Goal: Check status: Check status

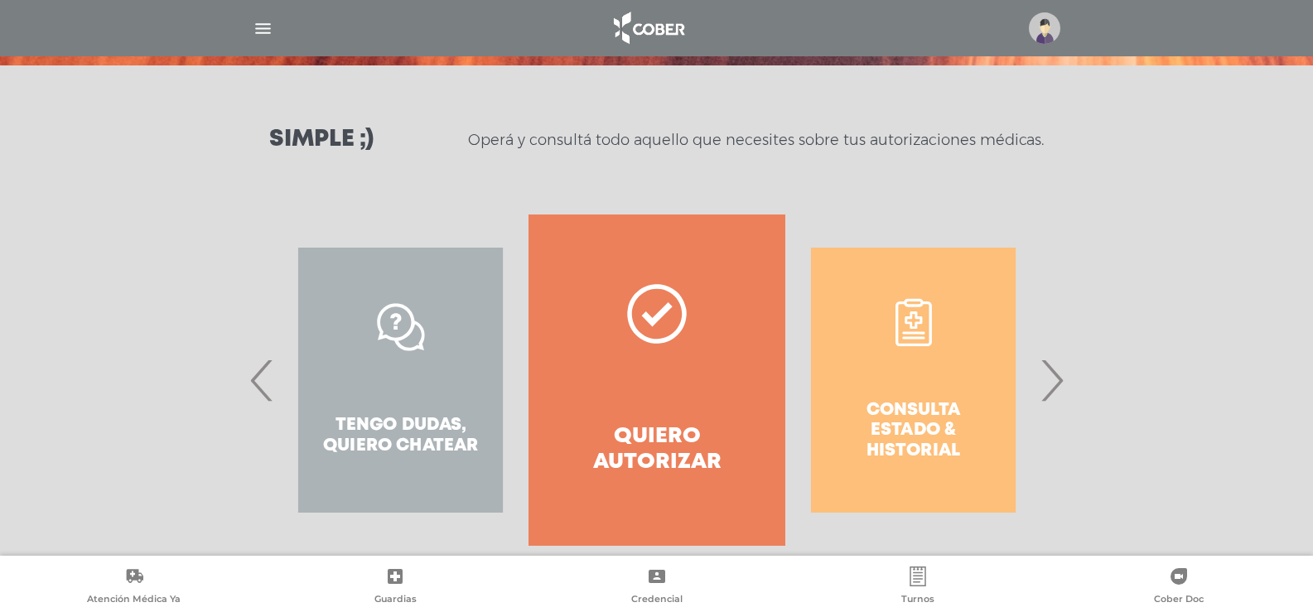
scroll to position [220, 0]
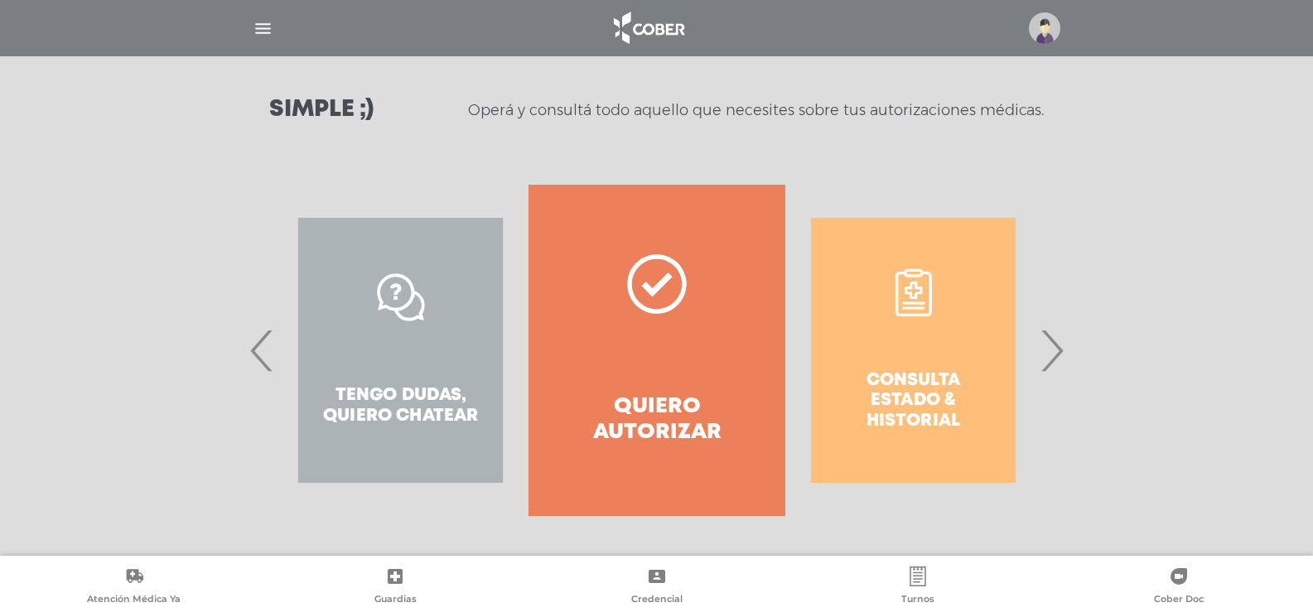
click at [1057, 358] on span "›" at bounding box center [1052, 350] width 32 height 89
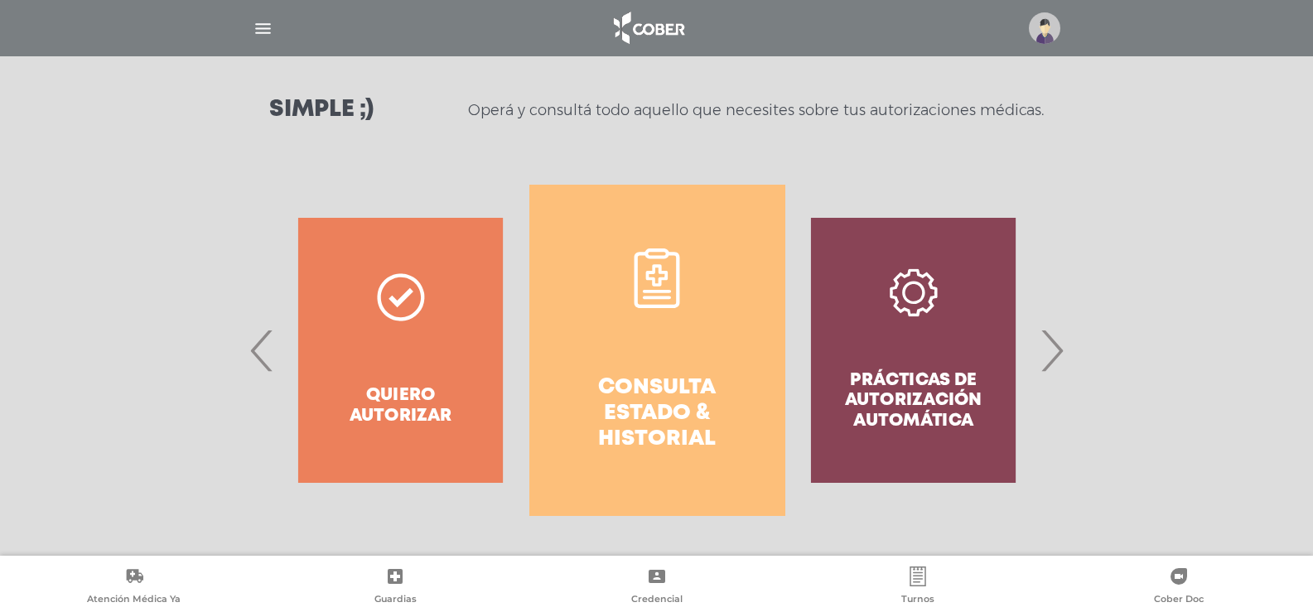
click at [678, 375] on h4 "Consulta estado & historial" at bounding box center [657, 414] width 196 height 78
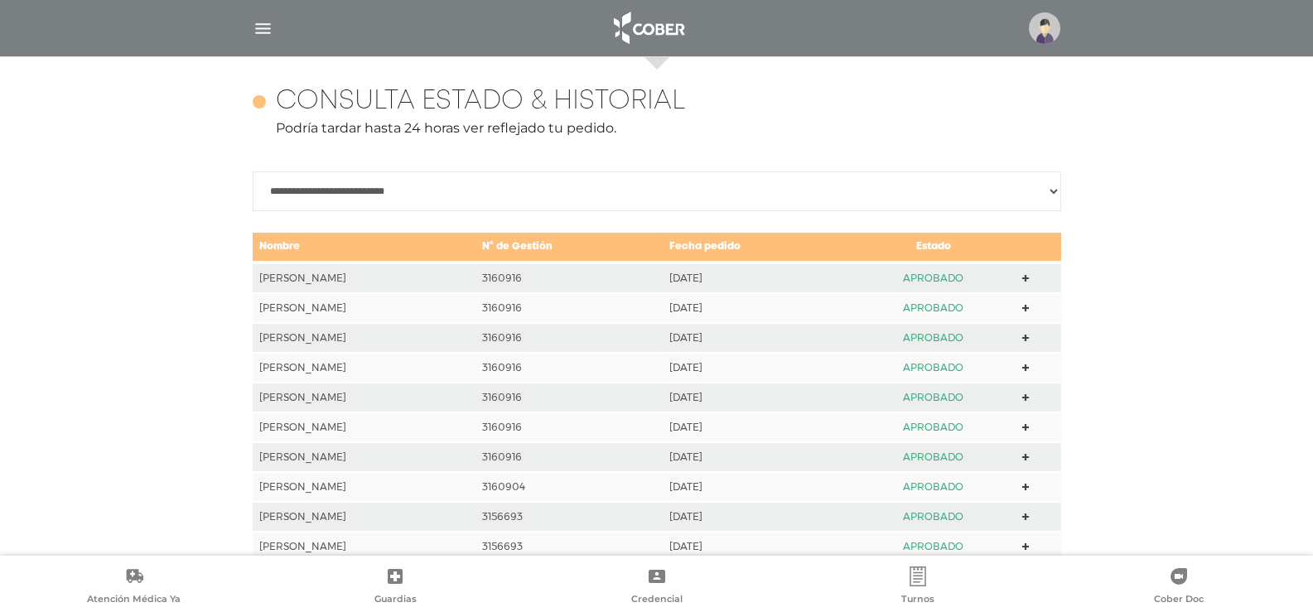
scroll to position [736, 0]
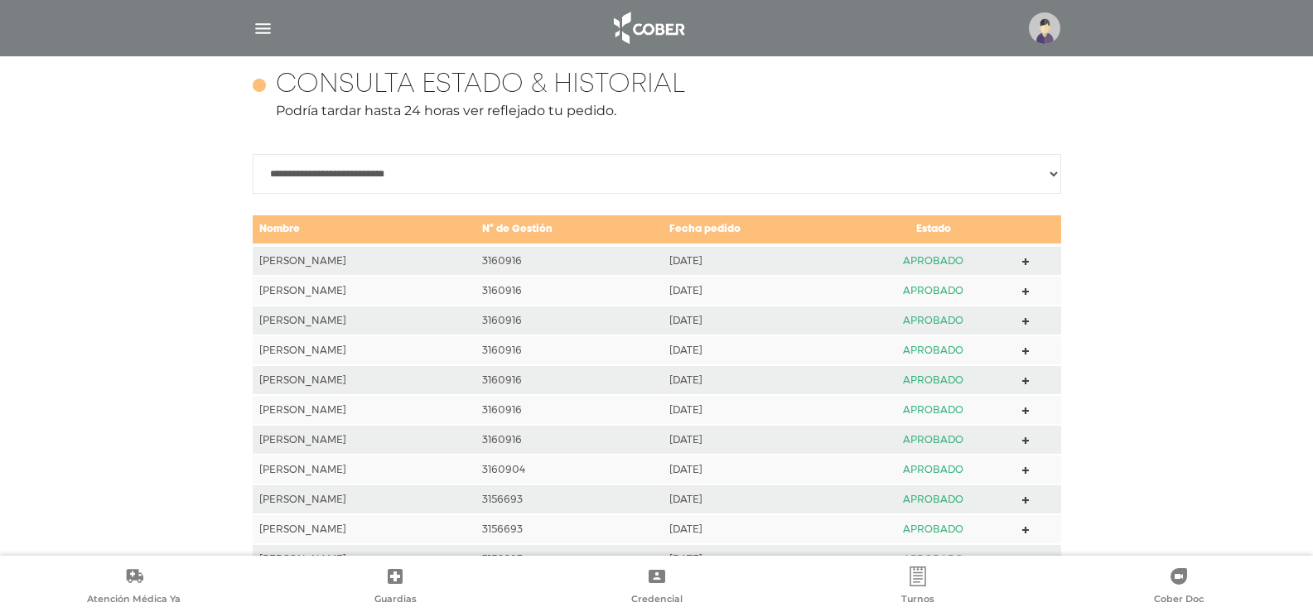
click at [1029, 261] on icon at bounding box center [1026, 262] width 7 height 7
click at [1028, 293] on polygon at bounding box center [1026, 291] width 7 height 7
click at [1028, 321] on polygon at bounding box center [1026, 321] width 7 height 7
click at [1027, 350] on icon at bounding box center [1026, 351] width 7 height 7
click at [1027, 380] on icon at bounding box center [1026, 381] width 7 height 7
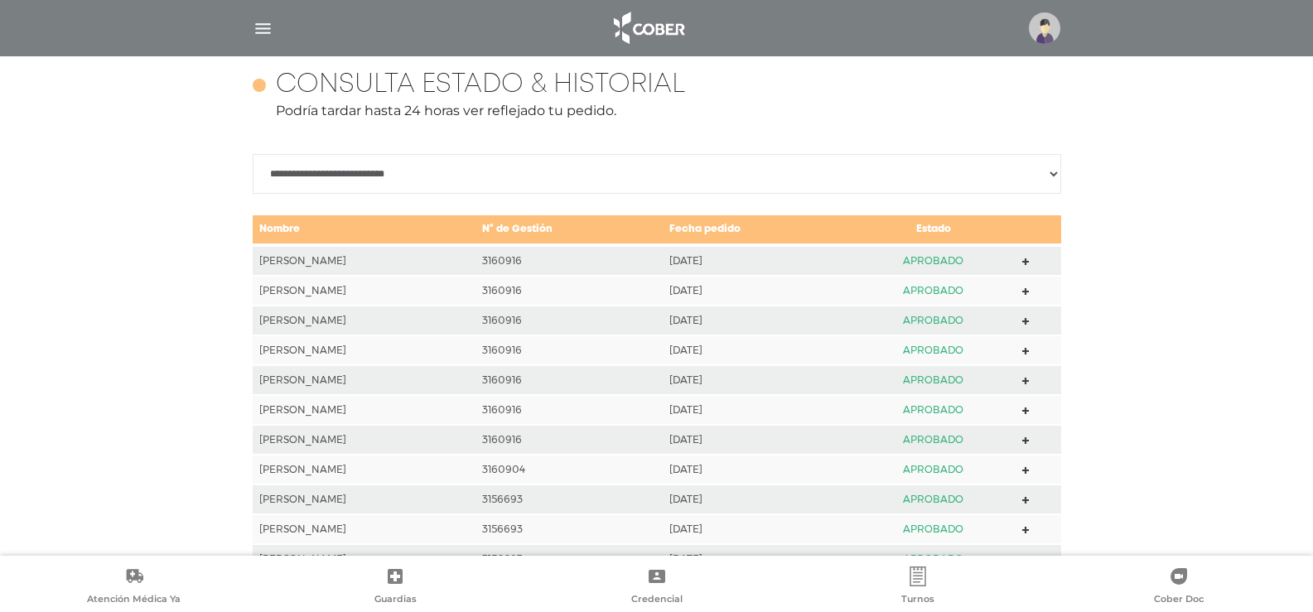
click at [1028, 411] on polygon at bounding box center [1026, 411] width 7 height 7
click at [1028, 441] on polygon at bounding box center [1026, 441] width 7 height 7
click at [1029, 469] on icon at bounding box center [1026, 470] width 7 height 7
click at [1026, 500] on icon at bounding box center [1026, 500] width 7 height 7
click at [1027, 532] on icon at bounding box center [1026, 530] width 7 height 7
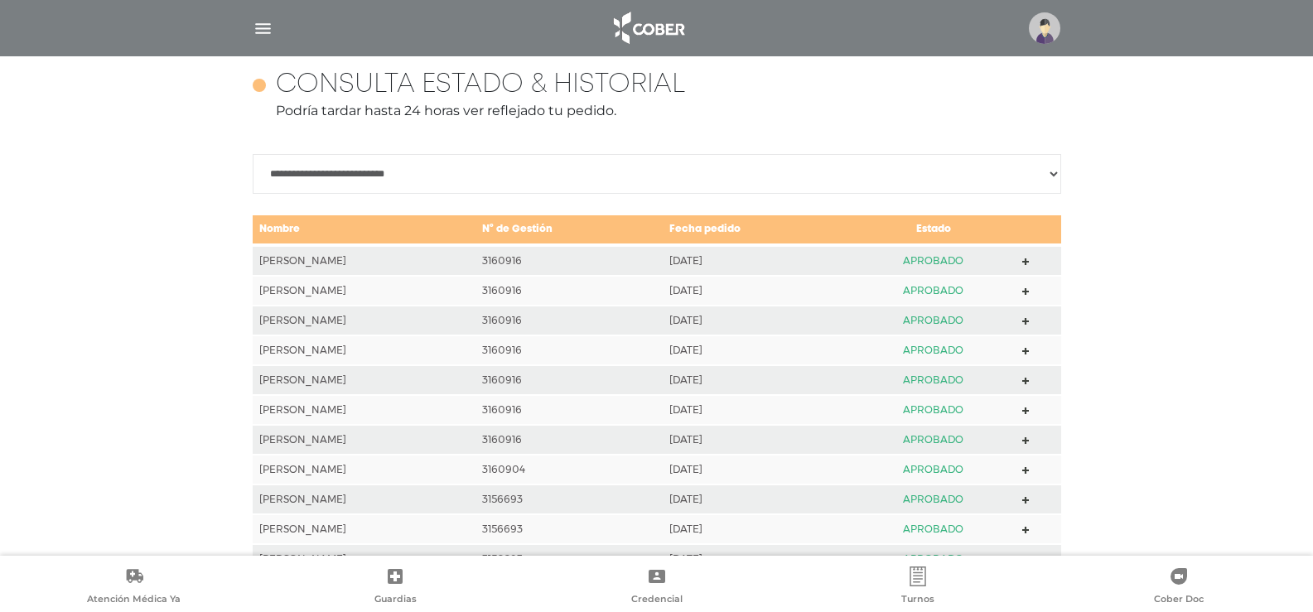
drag, startPoint x: 1004, startPoint y: 530, endPoint x: 911, endPoint y: 522, distance: 93.9
click at [911, 522] on td "APROBADO" at bounding box center [933, 530] width 165 height 30
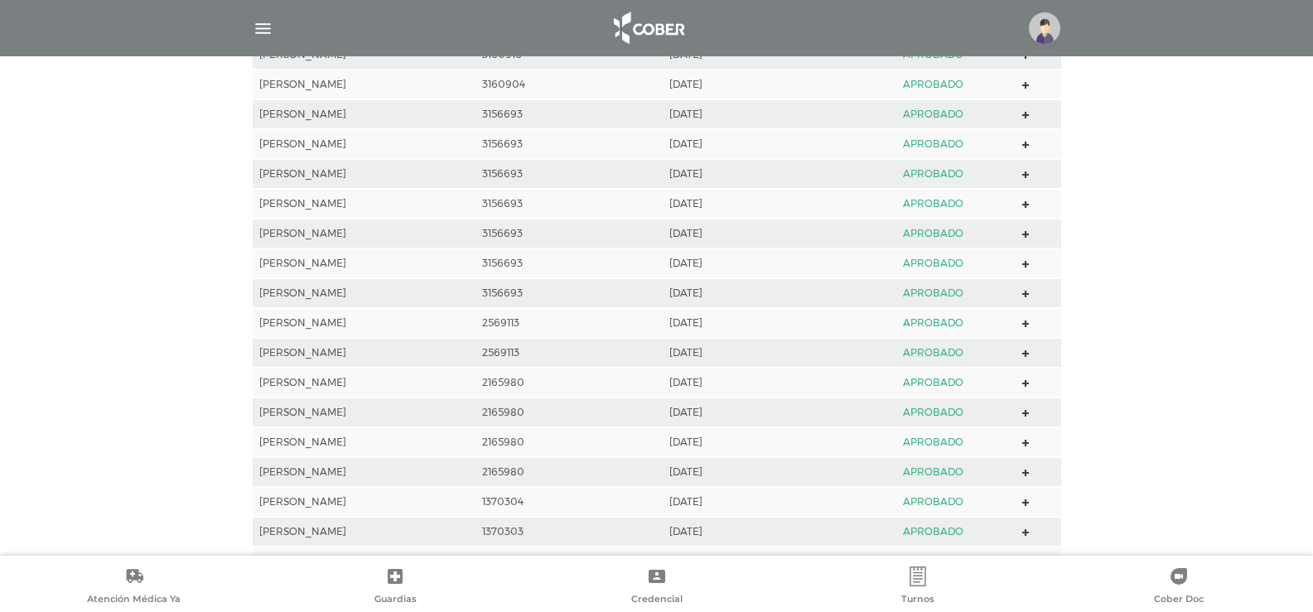
scroll to position [1150, 0]
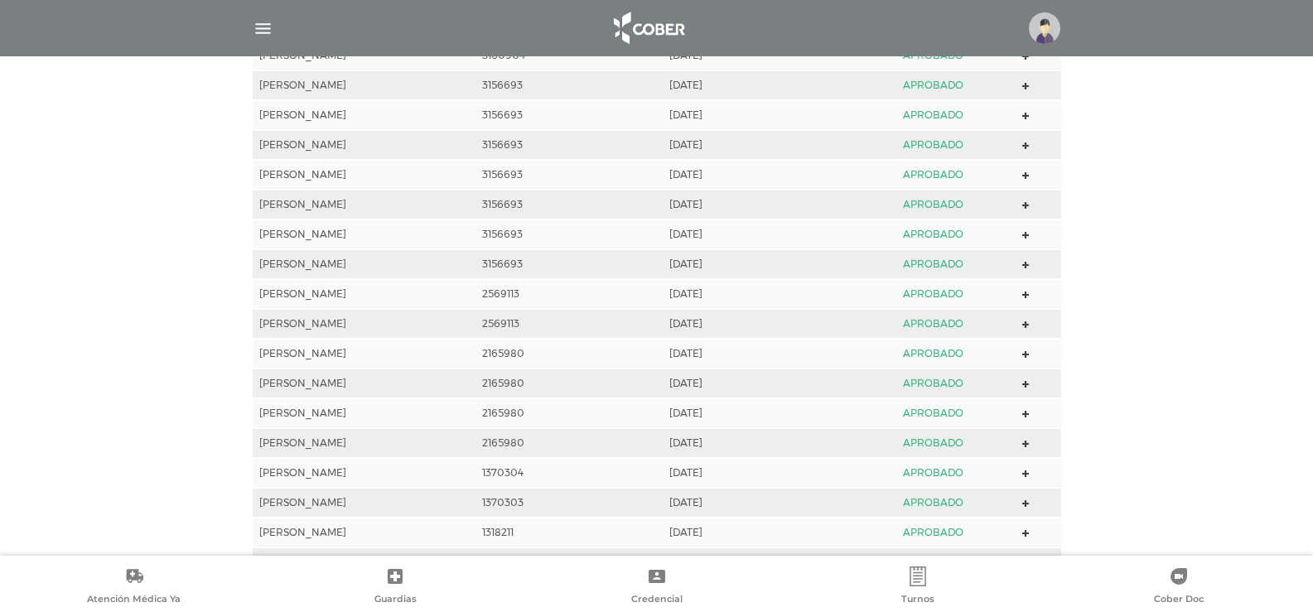
click at [1029, 147] on polygon at bounding box center [1026, 146] width 7 height 7
click at [1027, 176] on polygon at bounding box center [1026, 175] width 7 height 7
click at [1028, 204] on polygon at bounding box center [1026, 205] width 7 height 7
click at [1148, 394] on div "**********" at bounding box center [656, 176] width 1313 height 1102
click at [1028, 264] on polygon at bounding box center [1026, 265] width 7 height 7
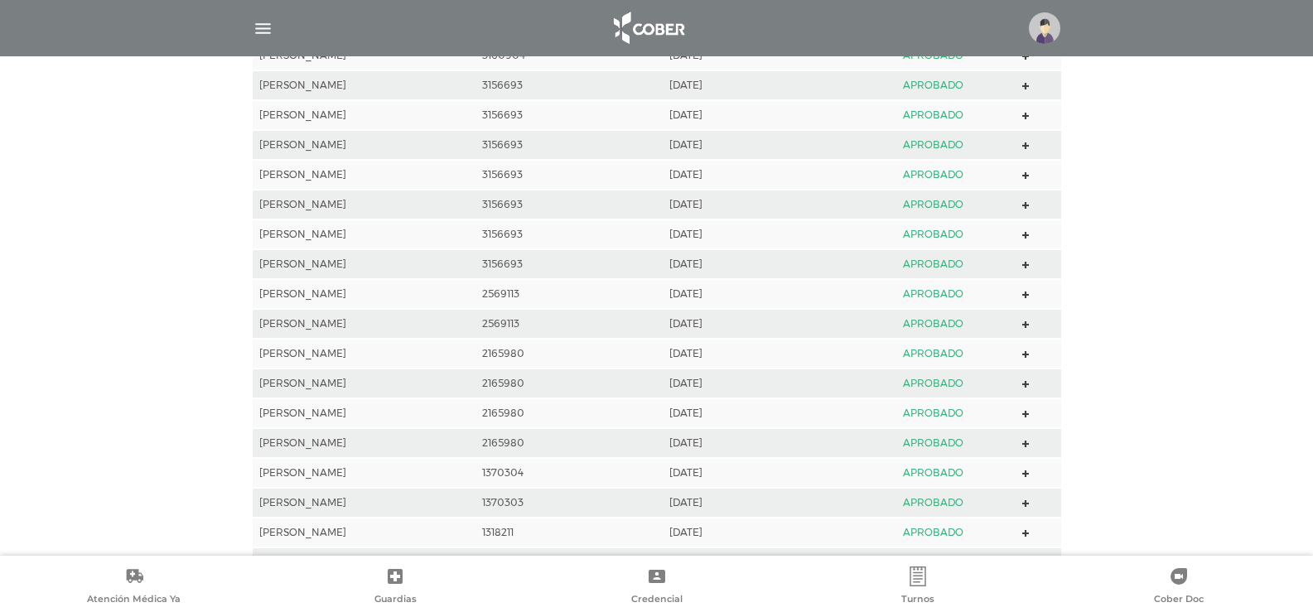
click at [1088, 434] on div "**********" at bounding box center [656, 176] width 1313 height 1102
click at [1026, 264] on icon at bounding box center [1026, 265] width 7 height 7
click at [1026, 266] on polygon at bounding box center [1026, 265] width 7 height 7
click at [1028, 233] on polygon at bounding box center [1026, 235] width 7 height 7
click at [1030, 203] on icon at bounding box center [1026, 205] width 7 height 7
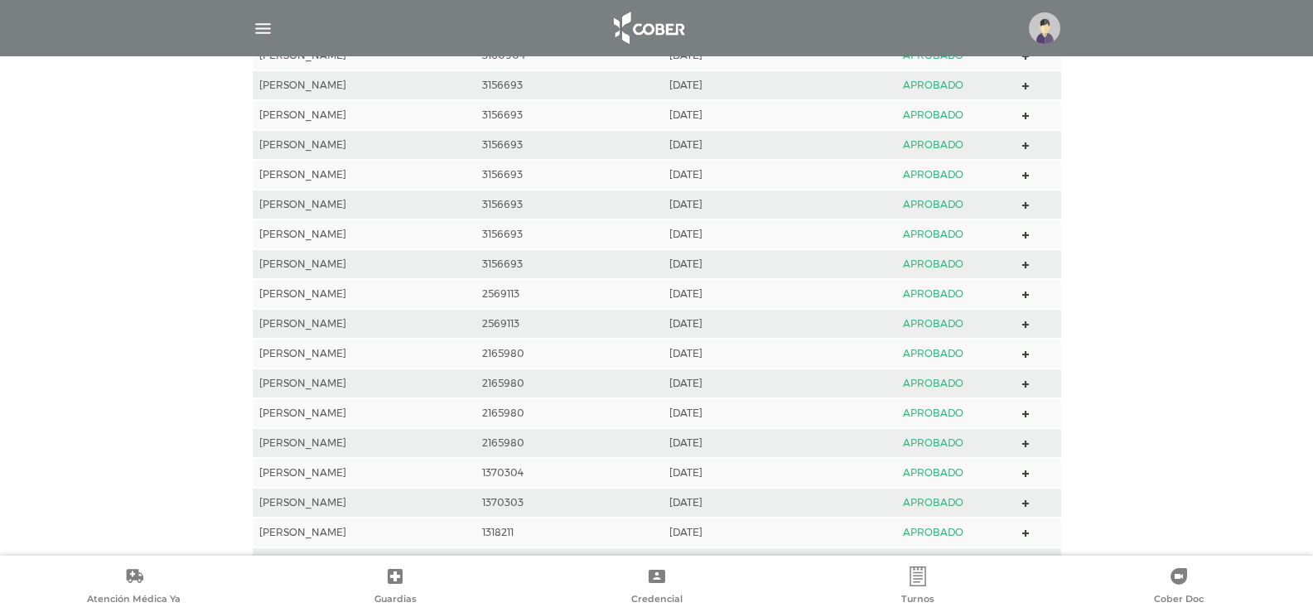
click at [1025, 175] on icon at bounding box center [1026, 175] width 7 height 7
click at [1027, 145] on icon at bounding box center [1026, 146] width 7 height 7
click at [1029, 113] on icon at bounding box center [1026, 116] width 7 height 7
click at [1029, 86] on polygon at bounding box center [1026, 86] width 7 height 7
drag, startPoint x: 998, startPoint y: 85, endPoint x: 926, endPoint y: 91, distance: 71.5
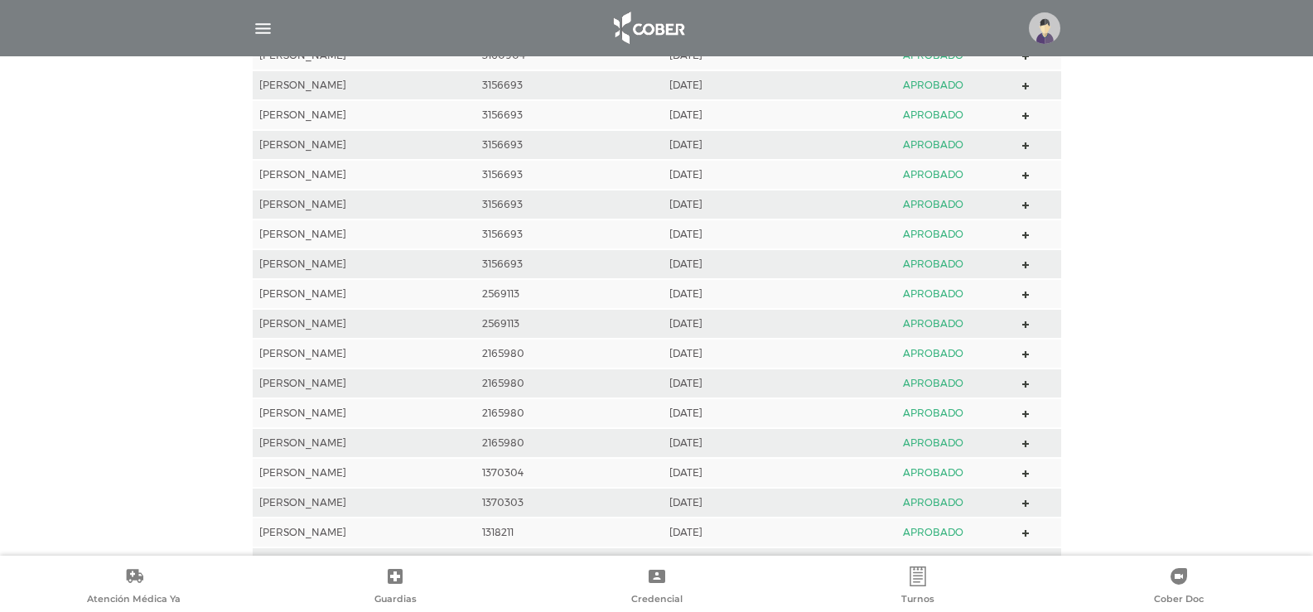
click at [926, 91] on td "APROBADO" at bounding box center [933, 85] width 165 height 30
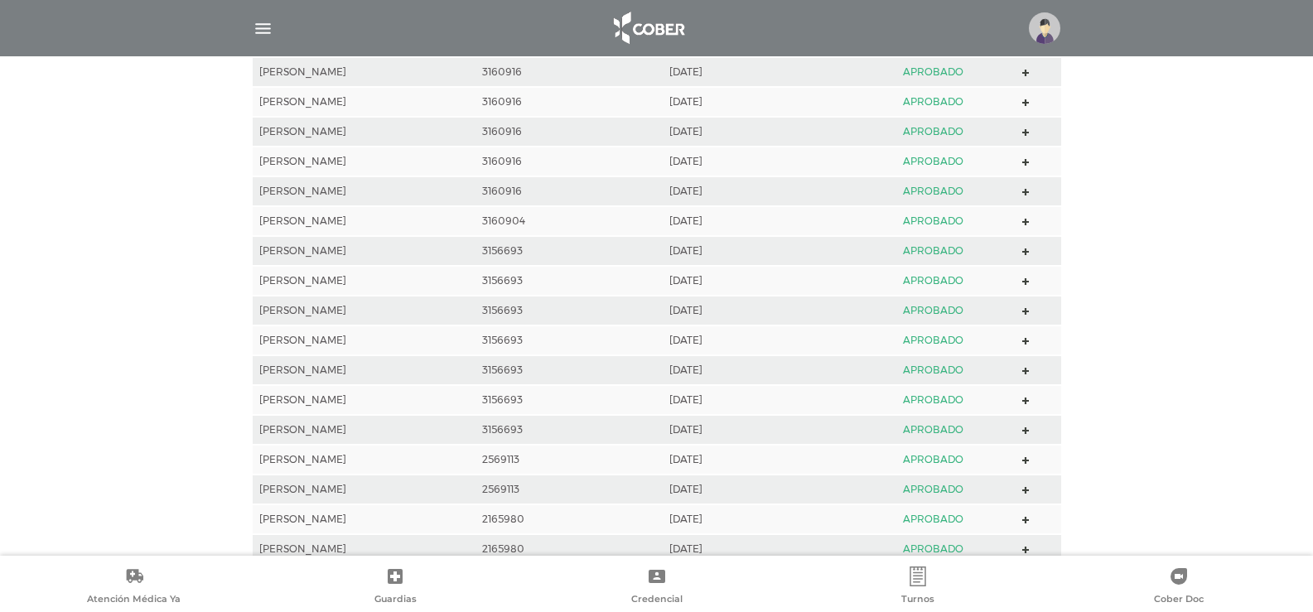
scroll to position [902, 0]
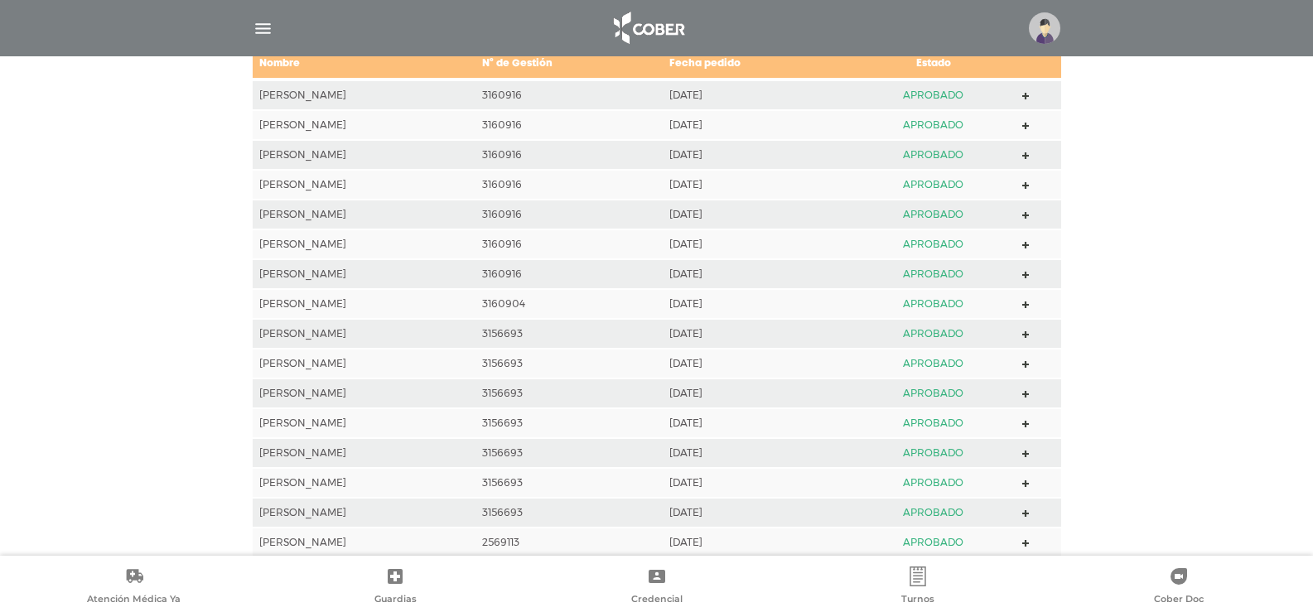
click at [1027, 303] on icon at bounding box center [1026, 305] width 7 height 7
drag, startPoint x: 982, startPoint y: 303, endPoint x: 931, endPoint y: 305, distance: 50.6
click at [931, 305] on td "APROBADO" at bounding box center [933, 304] width 165 height 30
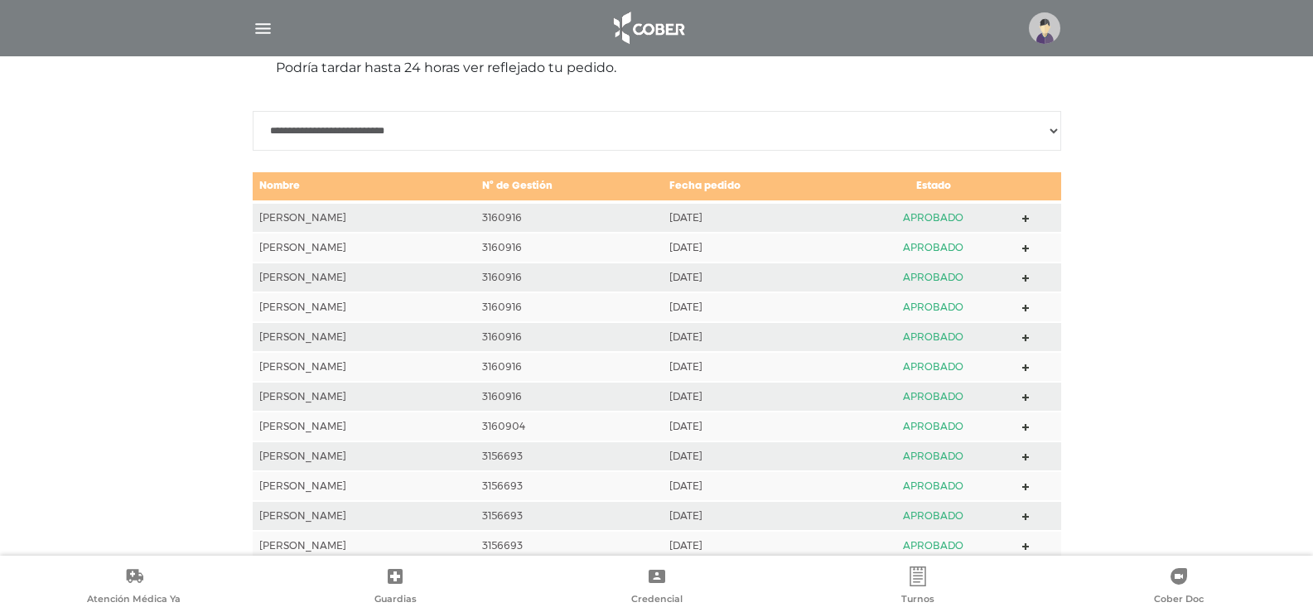
scroll to position [736, 0]
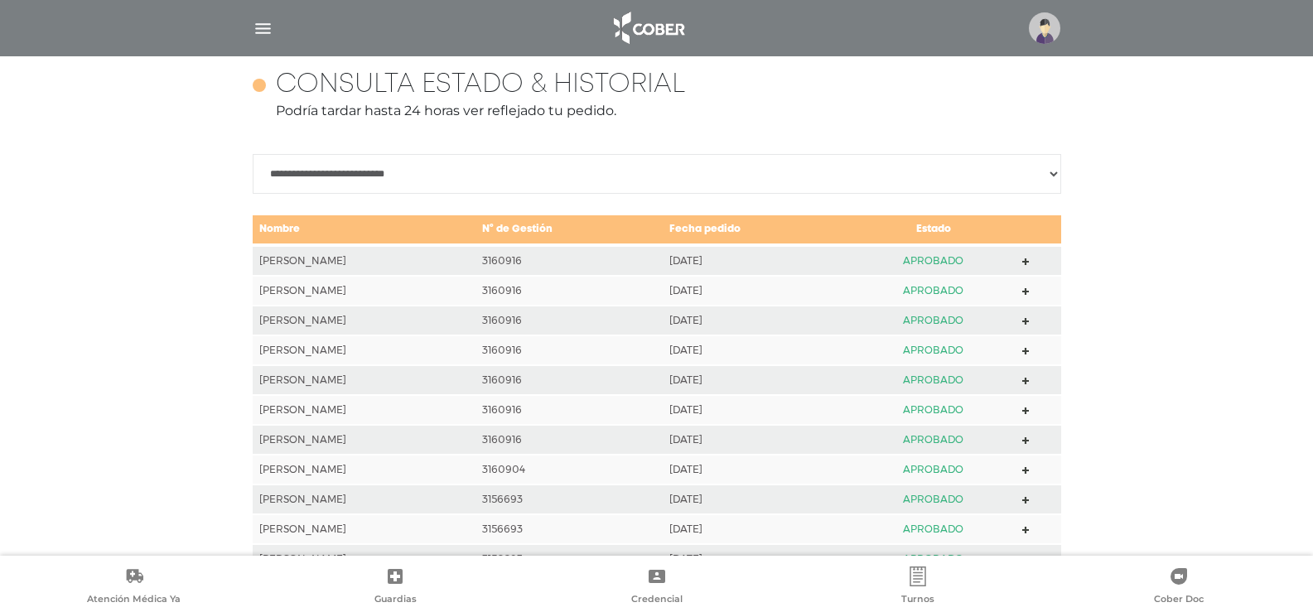
click at [1027, 438] on icon at bounding box center [1026, 441] width 7 height 7
click at [1027, 410] on icon at bounding box center [1026, 411] width 7 height 7
click at [1028, 380] on polygon at bounding box center [1026, 381] width 7 height 7
click at [1028, 348] on polygon at bounding box center [1026, 351] width 7 height 7
click at [1028, 322] on polygon at bounding box center [1026, 321] width 7 height 7
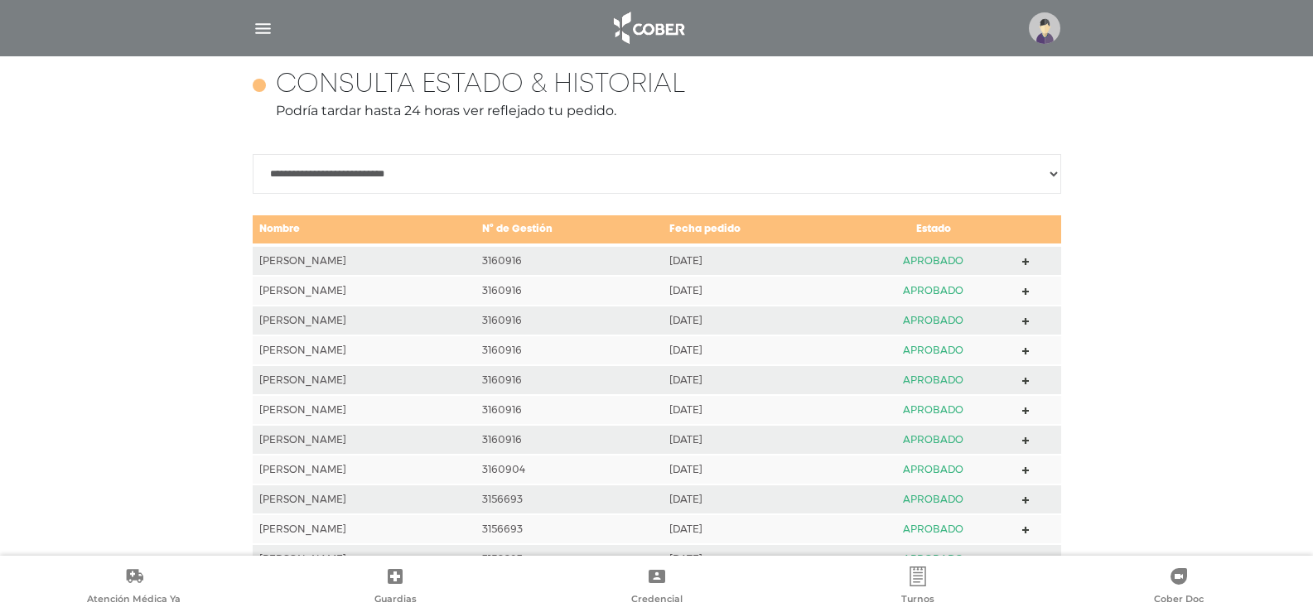
click at [1027, 294] on icon at bounding box center [1026, 291] width 7 height 7
click at [1027, 264] on icon at bounding box center [1026, 262] width 7 height 7
